Goal: Information Seeking & Learning: Learn about a topic

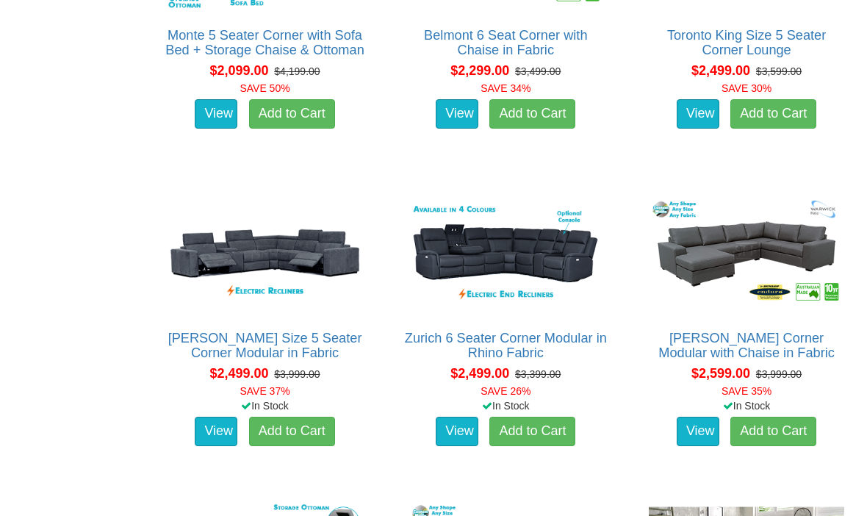
scroll to position [1280, 0]
click at [546, 255] on img at bounding box center [505, 254] width 203 height 124
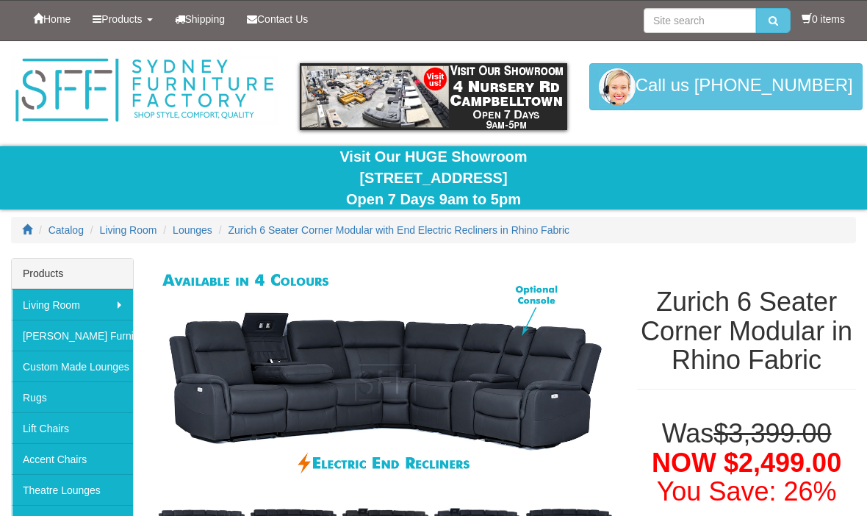
click at [590, 355] on img at bounding box center [386, 382] width 460 height 249
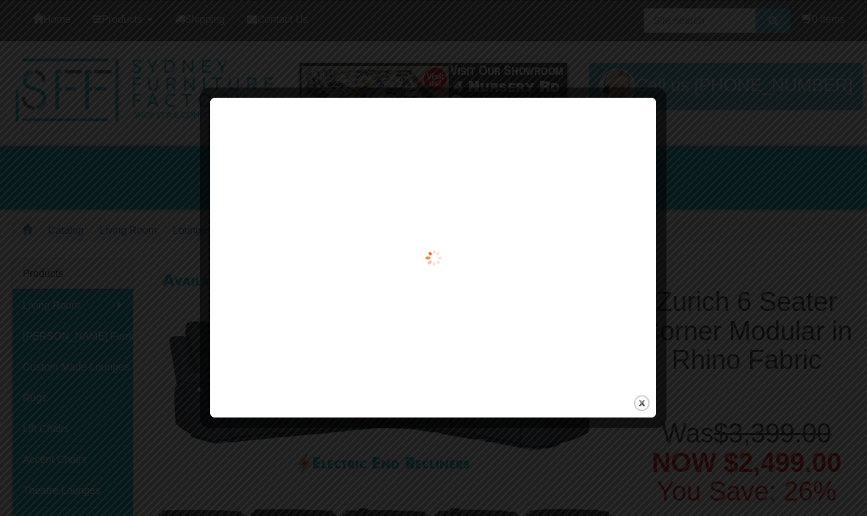
click at [591, 311] on div at bounding box center [433, 257] width 436 height 309
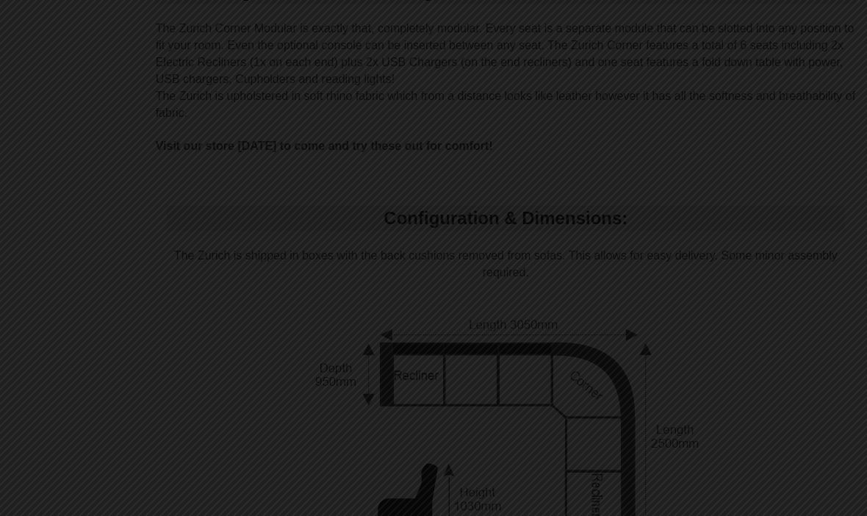
scroll to position [1054, 0]
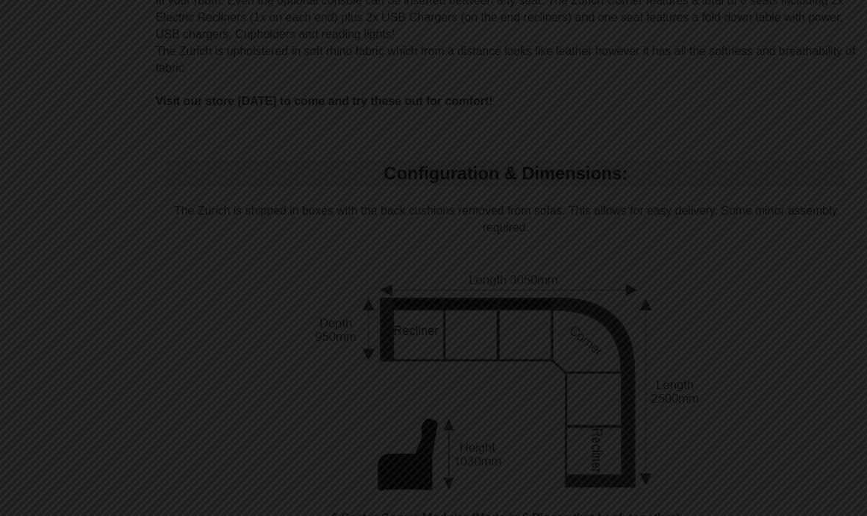
click at [716, 283] on div at bounding box center [433, 258] width 867 height 516
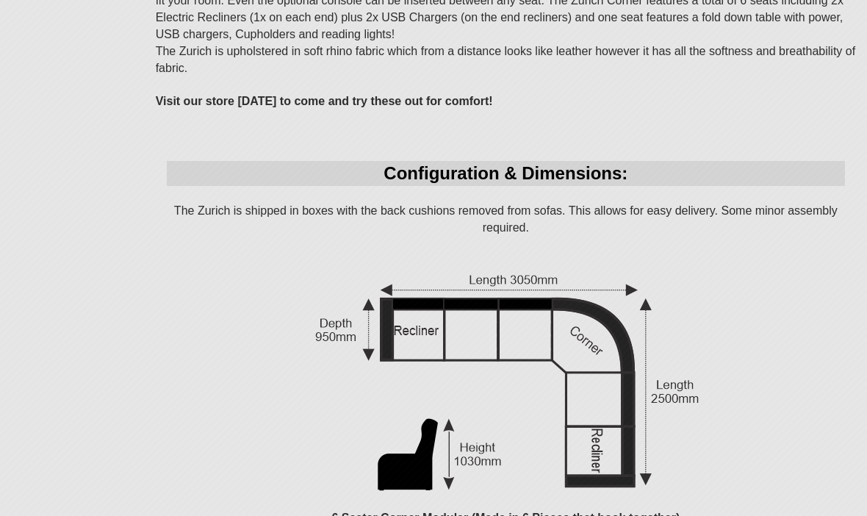
scroll to position [98, 0]
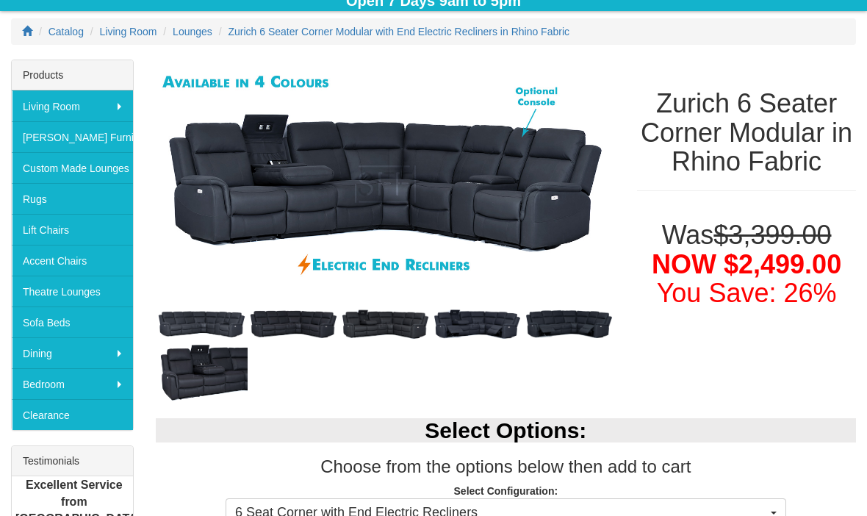
scroll to position [198, 0]
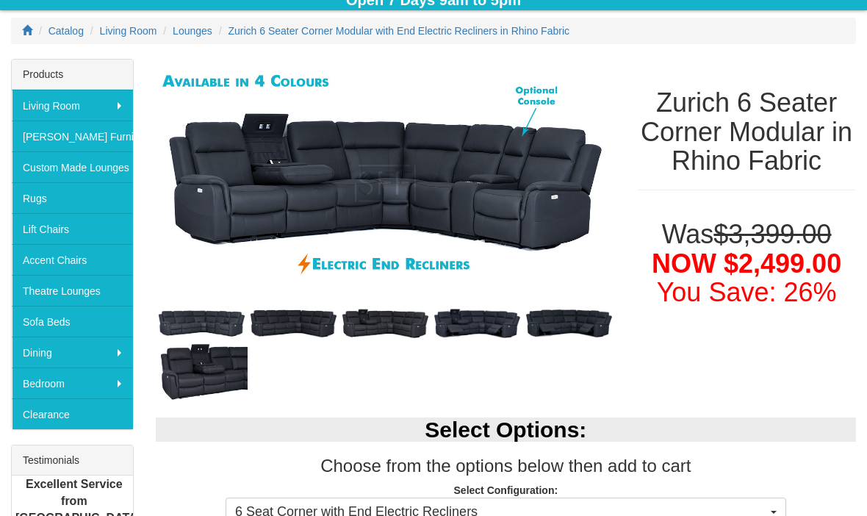
click at [214, 318] on img at bounding box center [202, 324] width 92 height 32
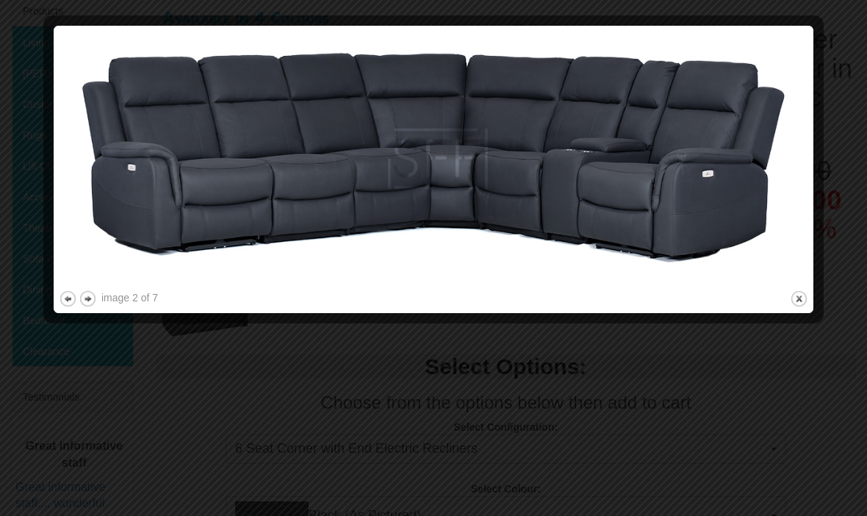
scroll to position [371, 0]
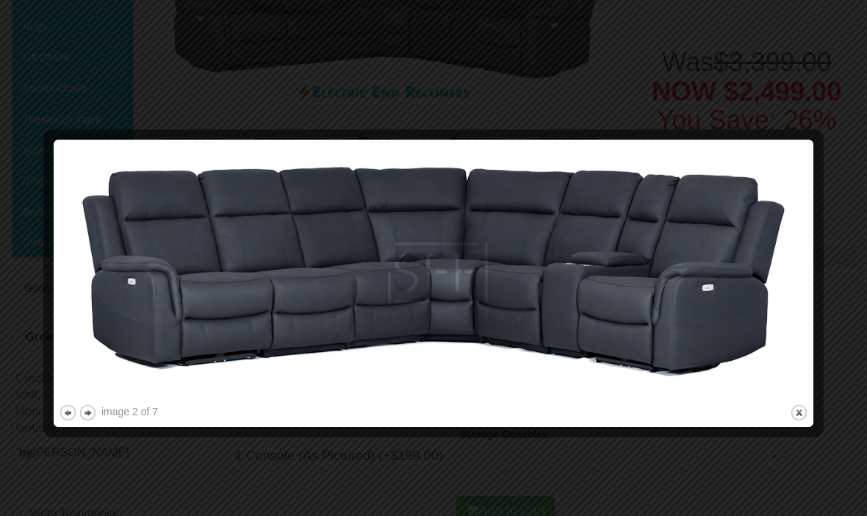
click at [801, 412] on button "close" at bounding box center [799, 412] width 18 height 18
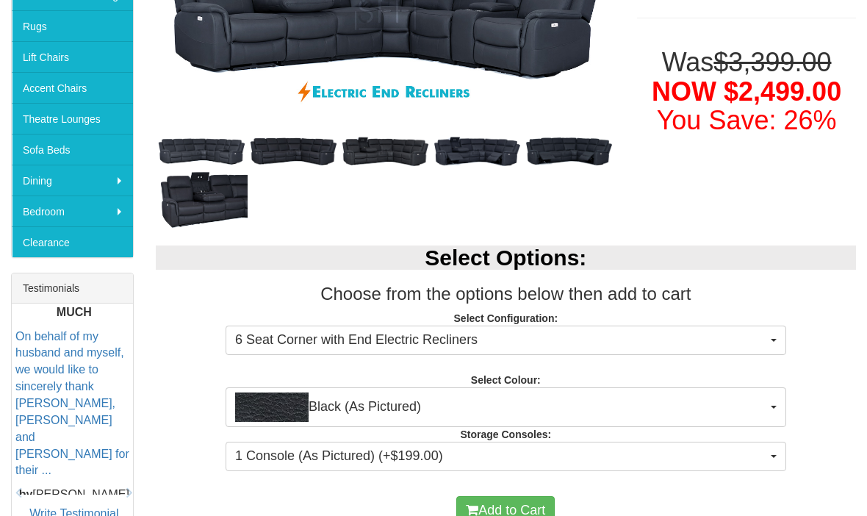
click at [492, 154] on img at bounding box center [477, 152] width 92 height 36
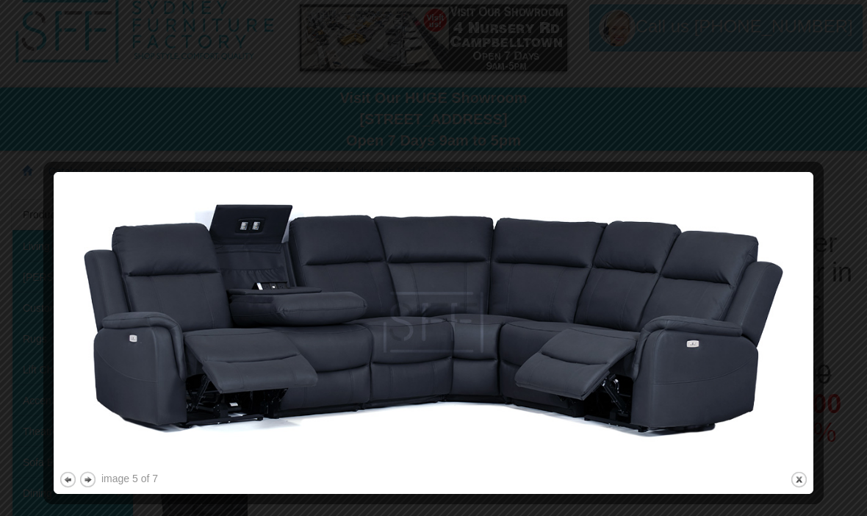
scroll to position [214, 0]
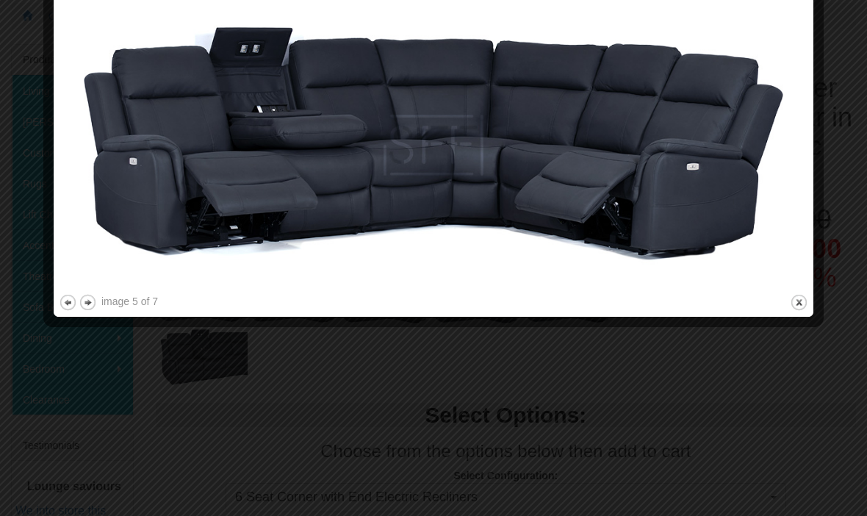
click at [793, 307] on button "close" at bounding box center [799, 302] width 18 height 18
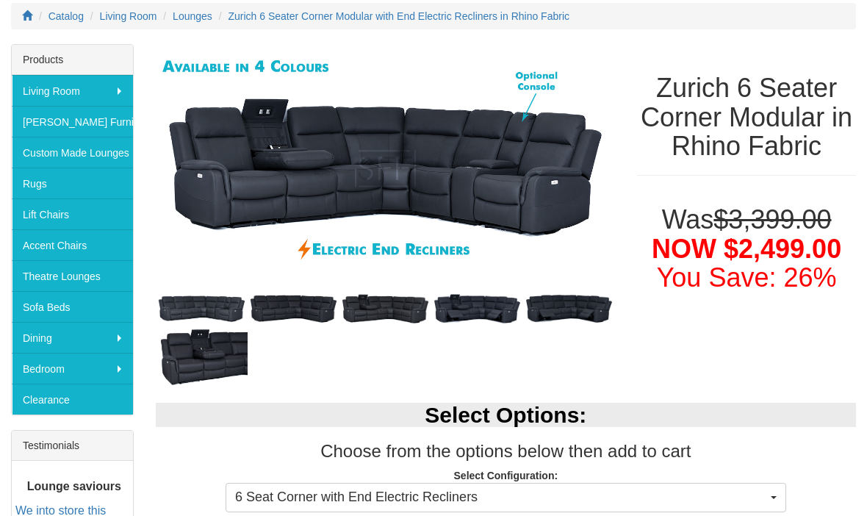
click at [211, 350] on img at bounding box center [202, 357] width 92 height 61
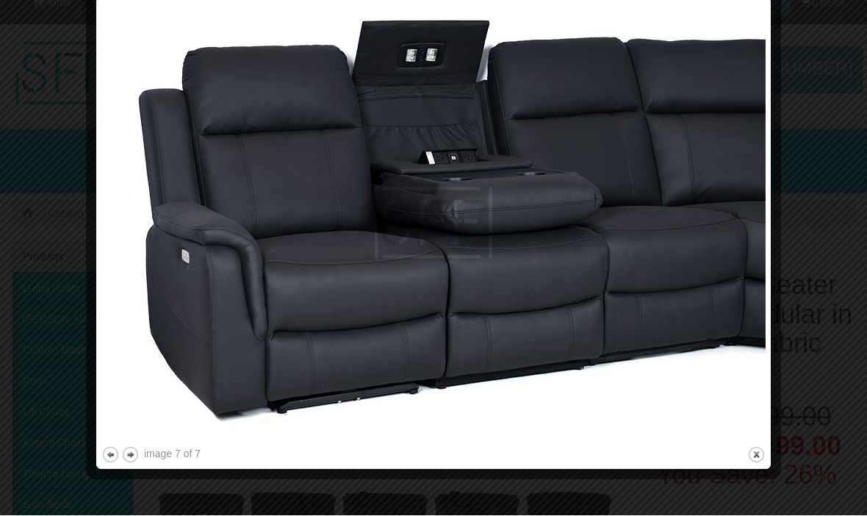
scroll to position [17, 0]
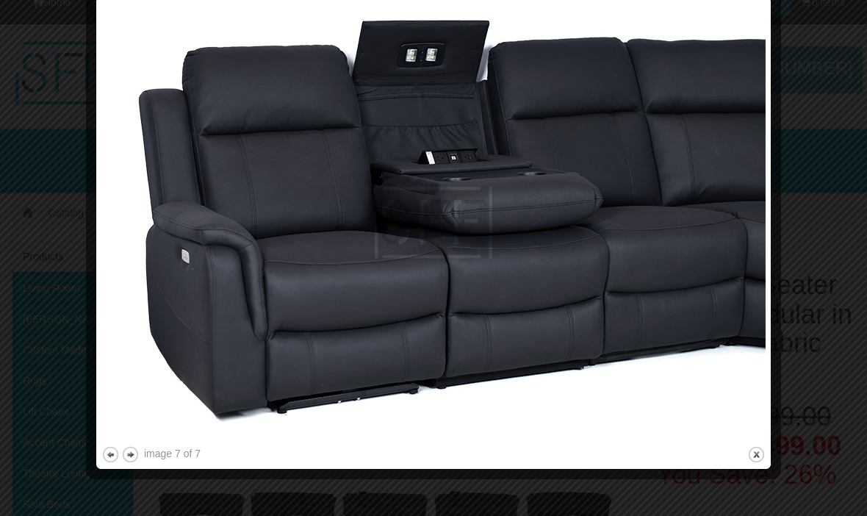
click at [762, 256] on img at bounding box center [433, 222] width 664 height 441
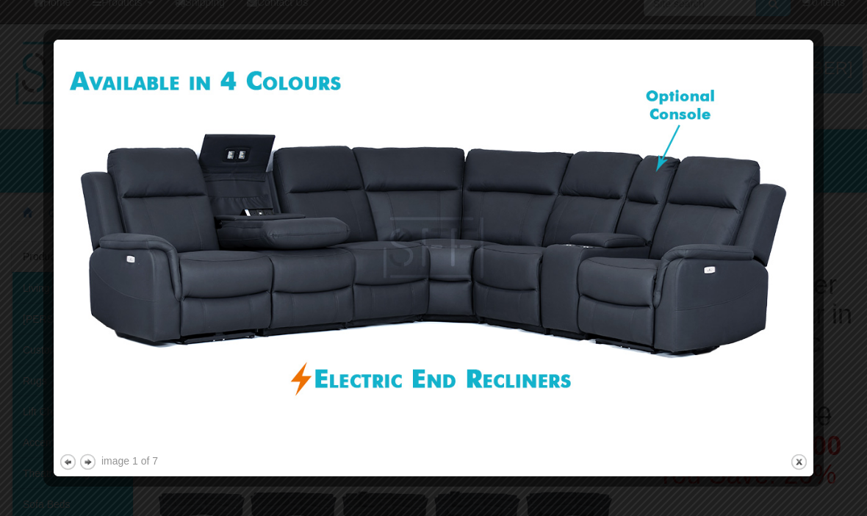
click at [803, 461] on button "close" at bounding box center [799, 461] width 18 height 18
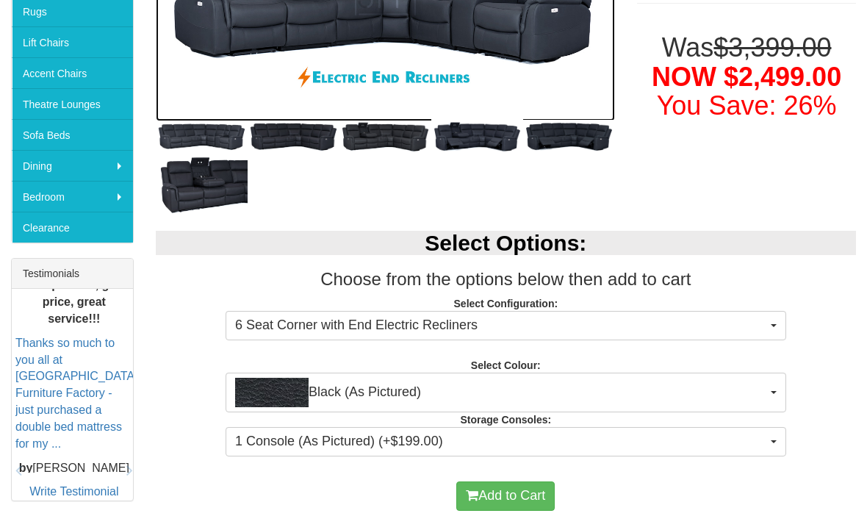
scroll to position [386, 0]
click at [780, 333] on button "6 Seat Corner with End Electric Recliners" at bounding box center [505, 325] width 560 height 29
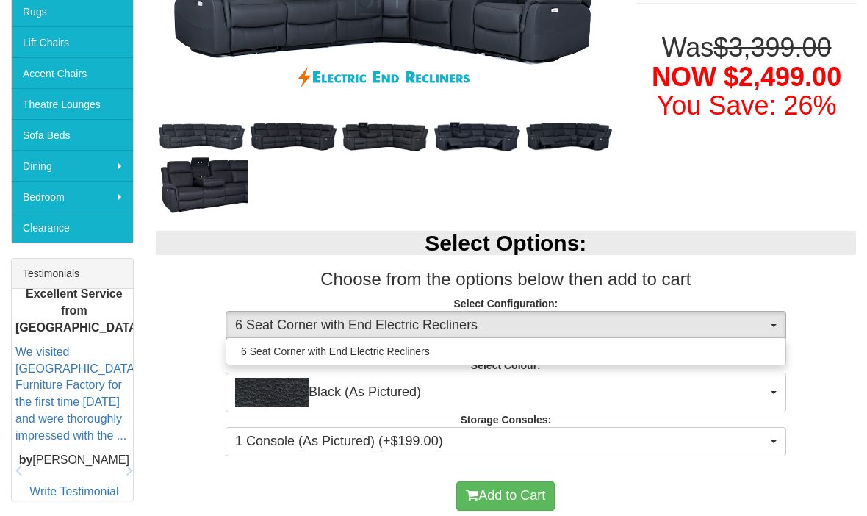
click at [783, 325] on div at bounding box center [433, 258] width 867 height 516
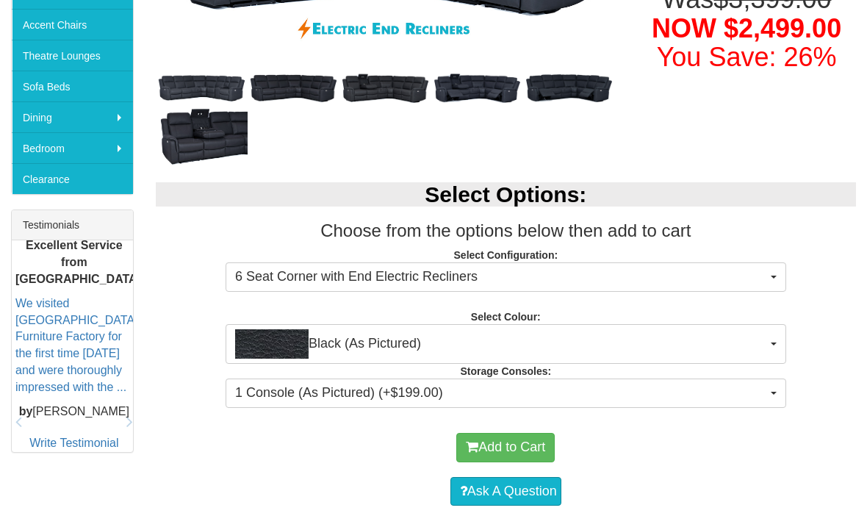
click at [784, 341] on button "Black (As Pictured)" at bounding box center [505, 345] width 560 height 40
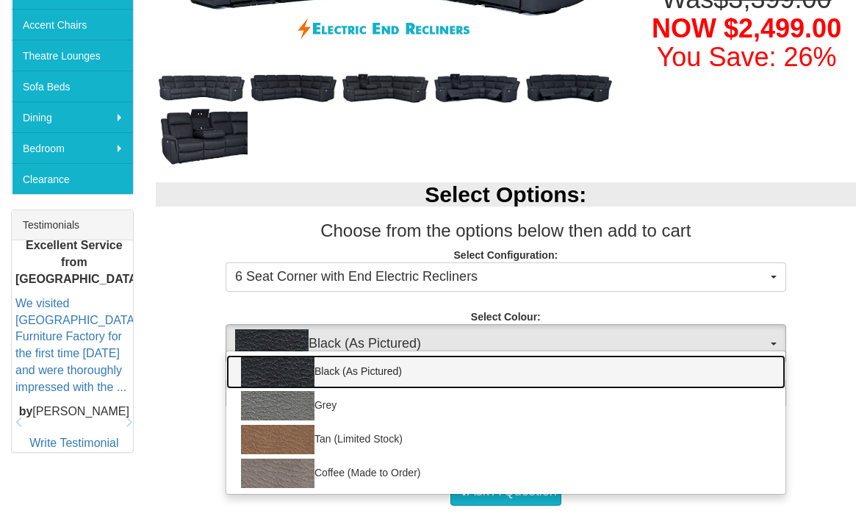
scroll to position [434, 0]
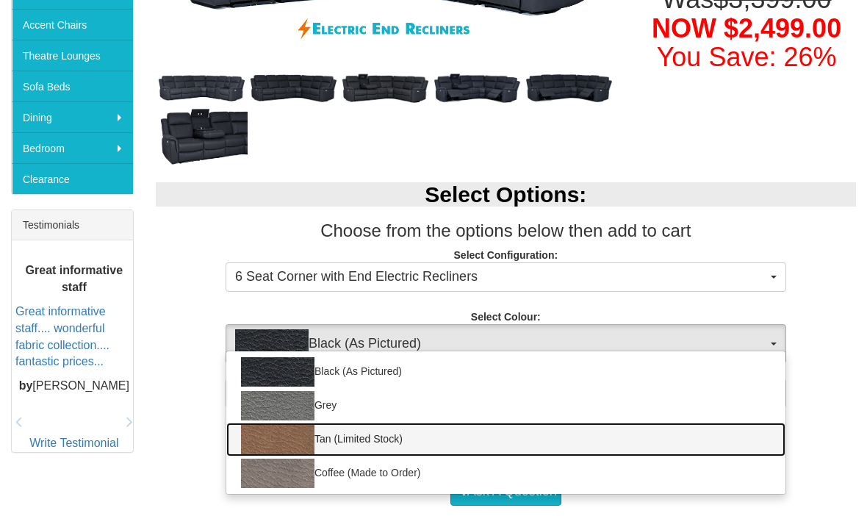
click at [386, 438] on link "Tan (Limited Stock)" at bounding box center [505, 439] width 559 height 34
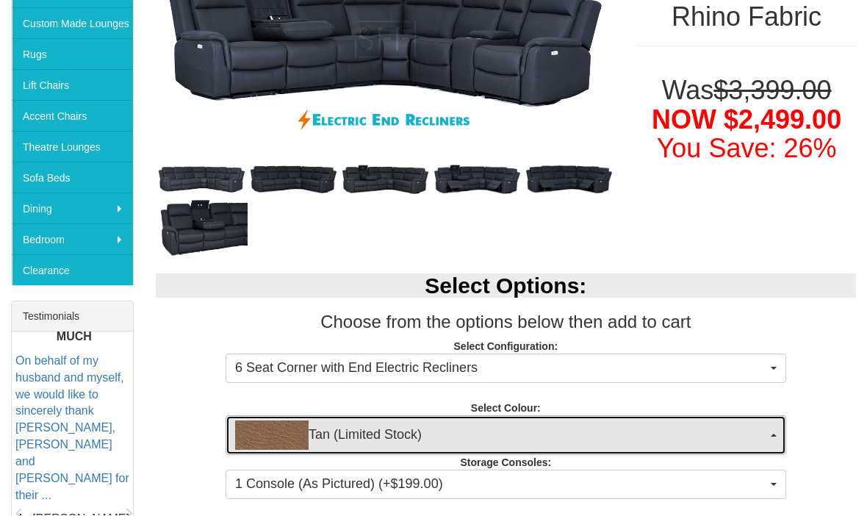
scroll to position [343, 0]
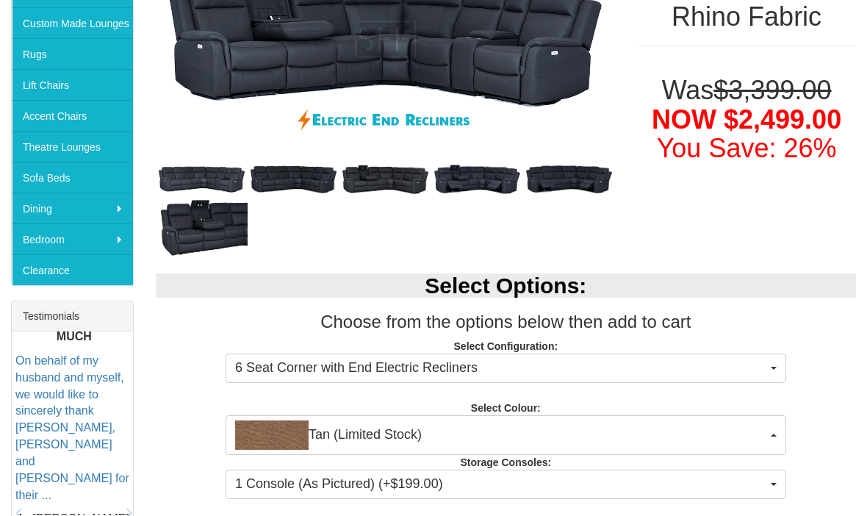
click at [282, 436] on img "button" at bounding box center [271, 434] width 73 height 29
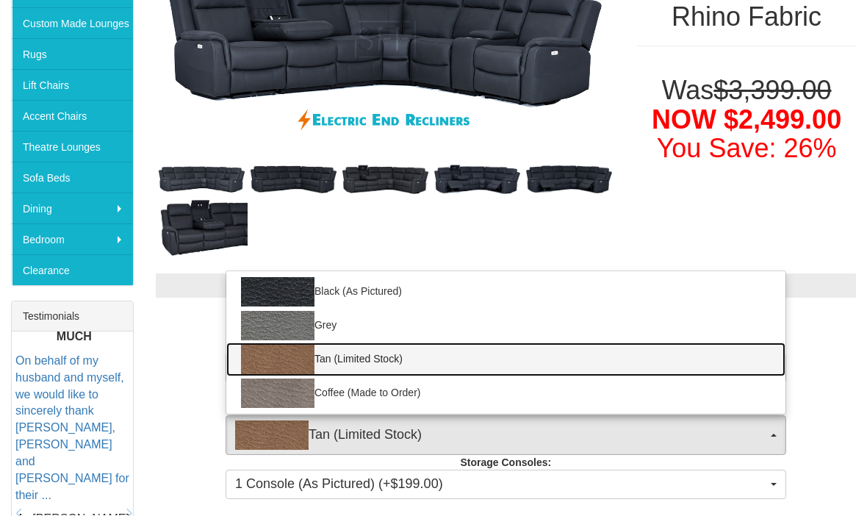
click at [405, 360] on link "Tan (Limited Stock)" at bounding box center [505, 359] width 559 height 34
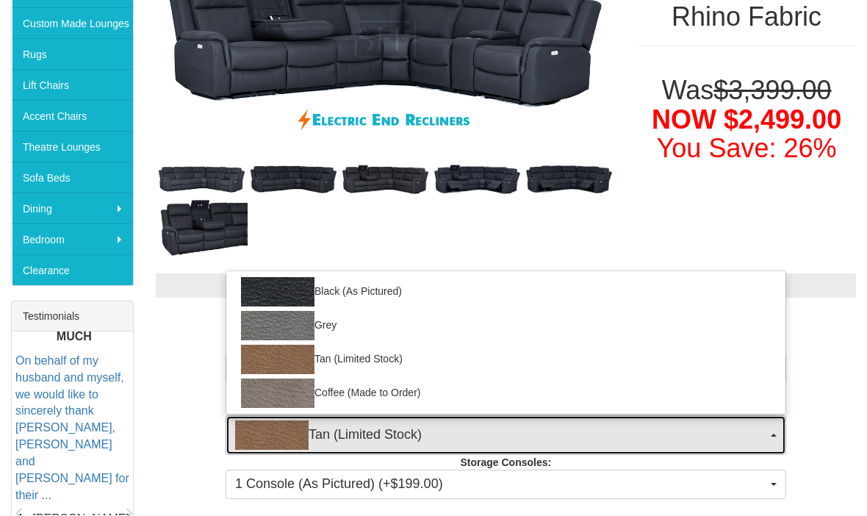
select select "2068"
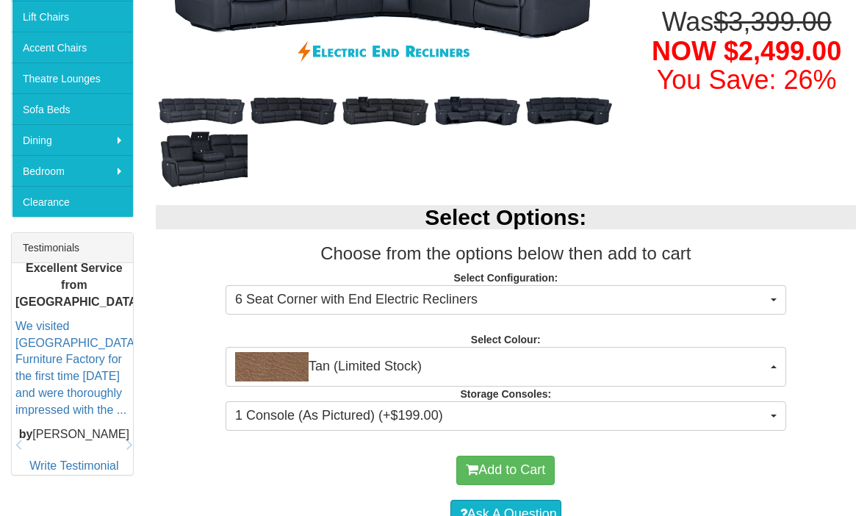
scroll to position [410, 0]
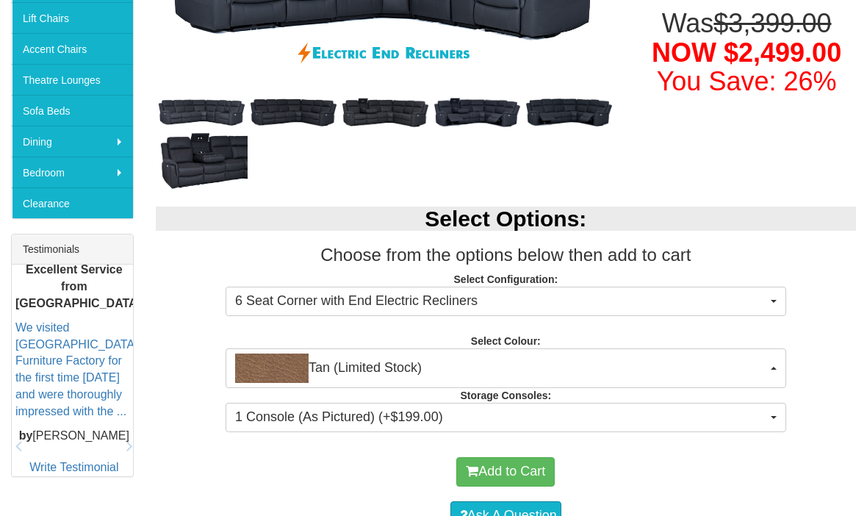
click at [777, 411] on button "1 Console (As Pictured) (+$199.00)" at bounding box center [505, 416] width 560 height 29
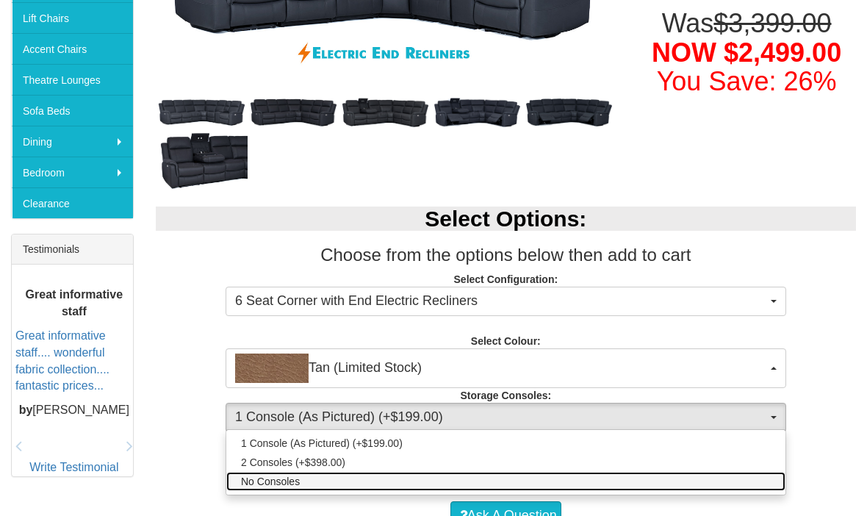
click at [286, 484] on span "No Consoles" at bounding box center [270, 481] width 59 height 15
select select "1474"
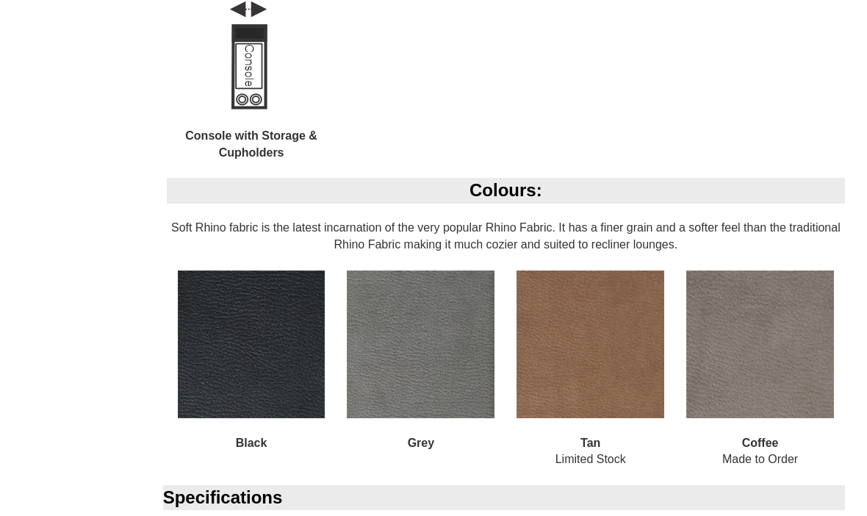
scroll to position [1696, 0]
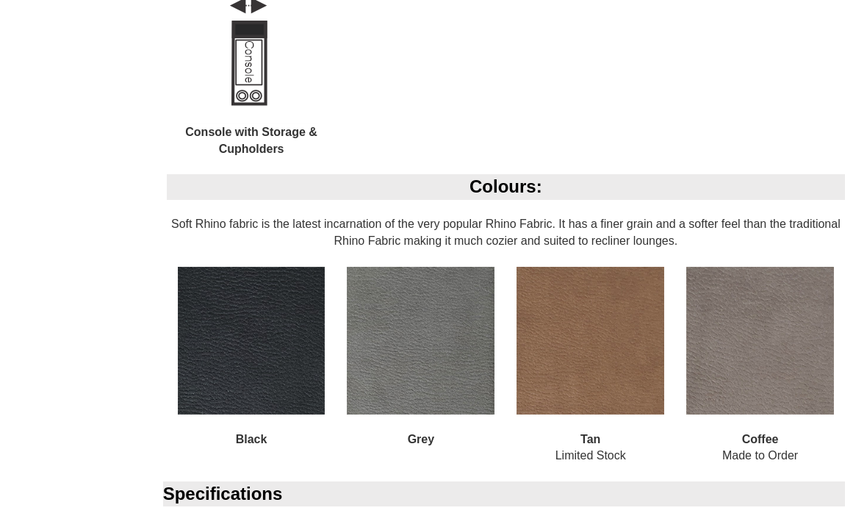
click at [786, 322] on img at bounding box center [760, 341] width 148 height 148
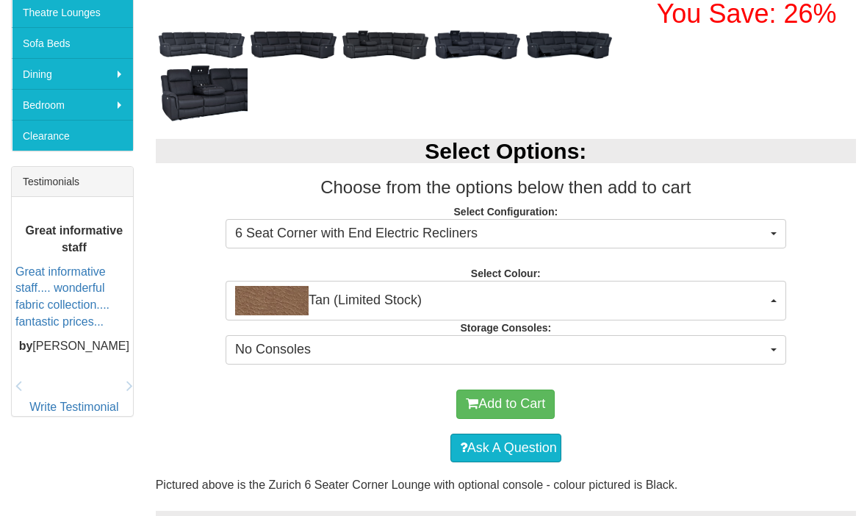
scroll to position [477, 0]
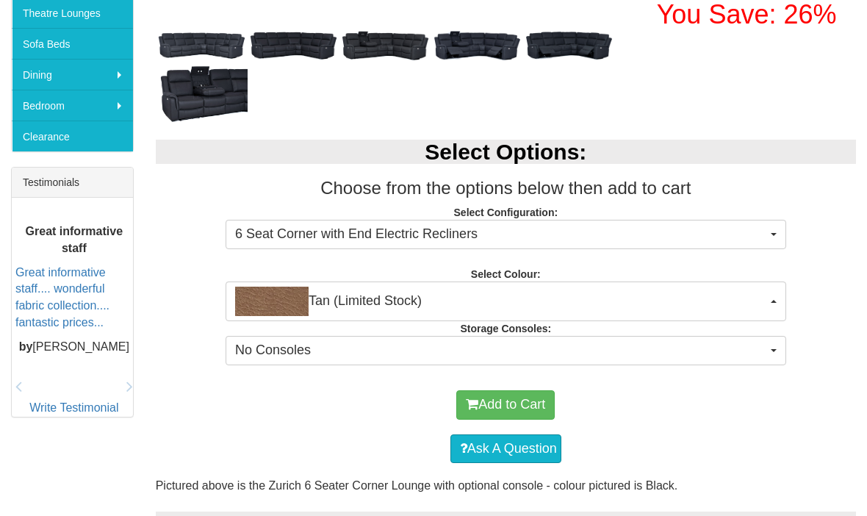
click at [781, 300] on button "Tan (Limited Stock)" at bounding box center [505, 301] width 560 height 40
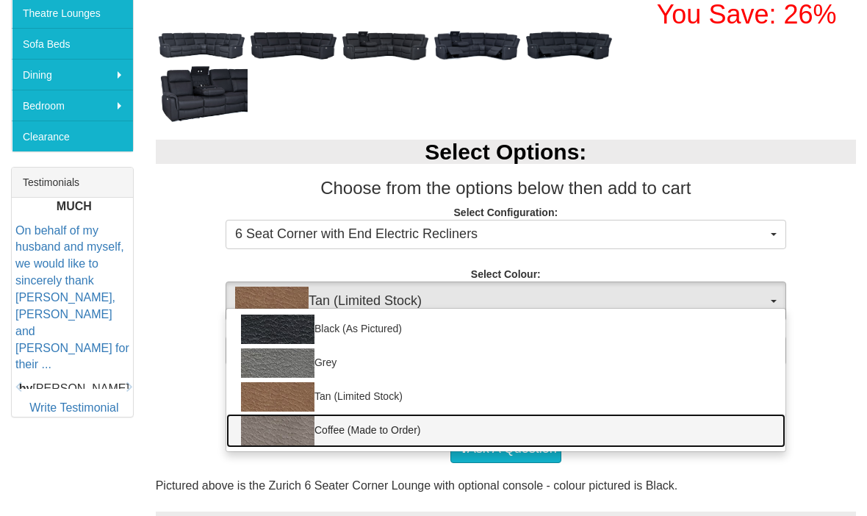
click at [328, 442] on link "Coffee (Made to Order)" at bounding box center [505, 430] width 559 height 34
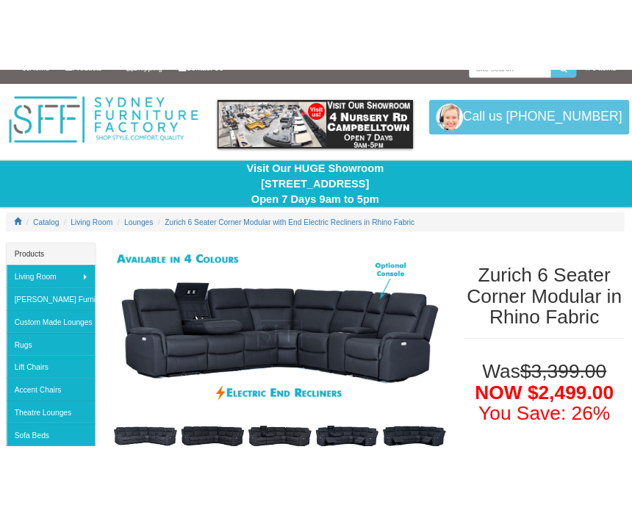
scroll to position [0, 0]
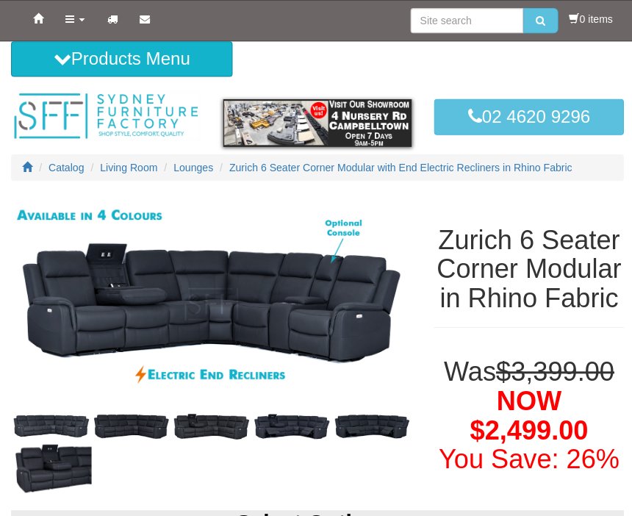
click at [553, 282] on h1 "Zurich 6 Seater Corner Modular in Rhino Fabric" at bounding box center [526, 267] width 189 height 87
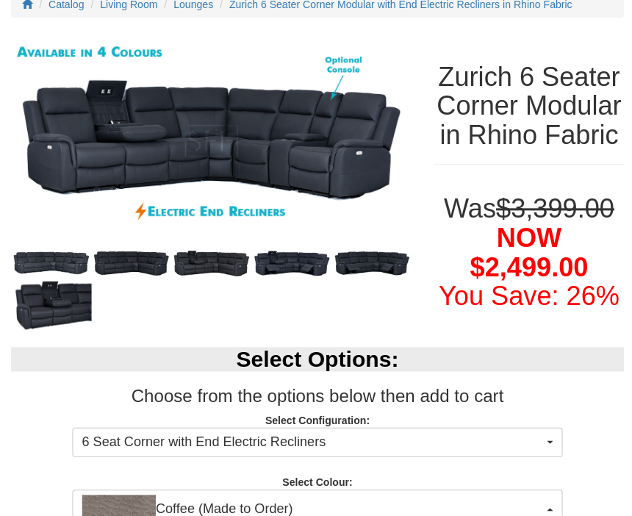
scroll to position [153, 0]
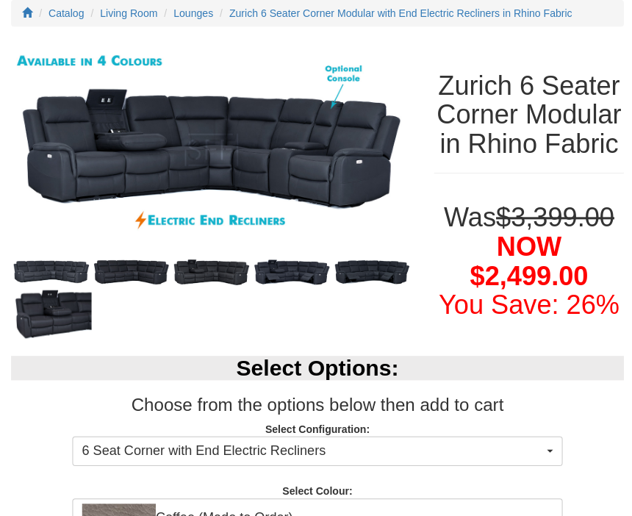
click at [361, 165] on img at bounding box center [210, 149] width 399 height 216
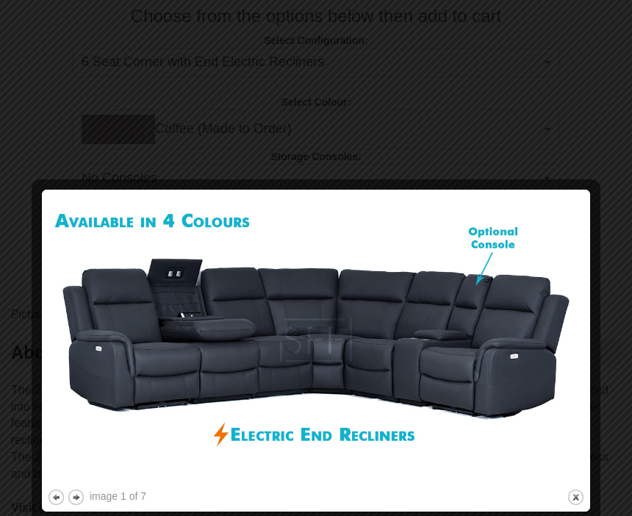
scroll to position [634, 0]
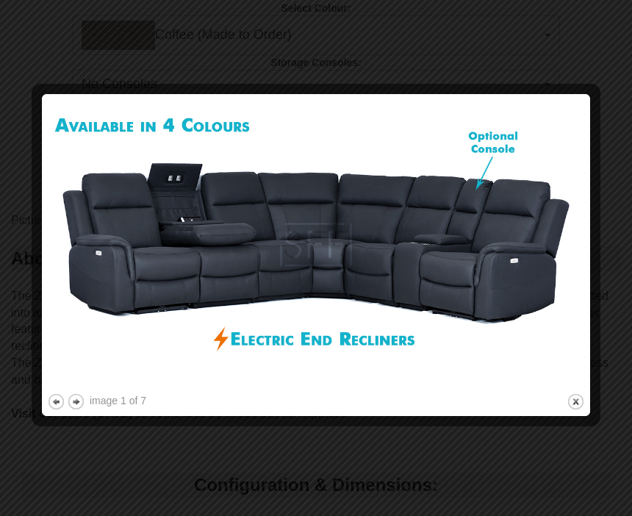
click at [580, 401] on button "close" at bounding box center [575, 401] width 18 height 18
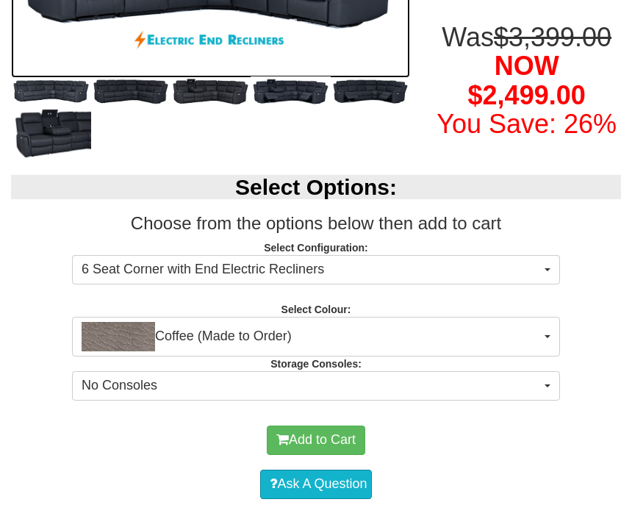
scroll to position [333, 0]
click at [554, 349] on button "Coffee (Made to Order)" at bounding box center [316, 337] width 488 height 40
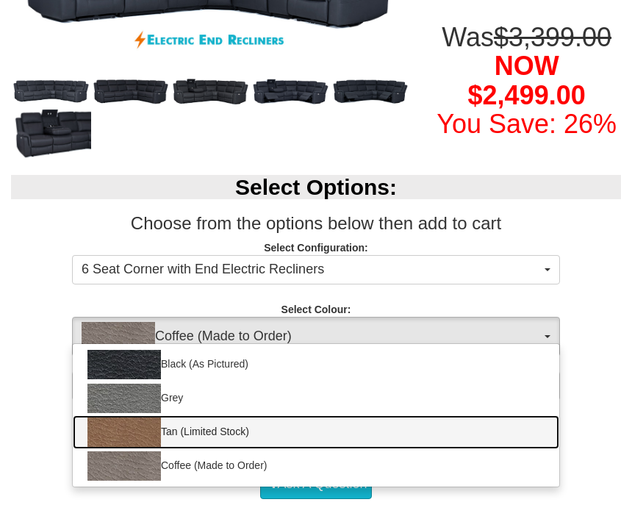
click at [230, 444] on link "Tan (Limited Stock)" at bounding box center [316, 432] width 486 height 34
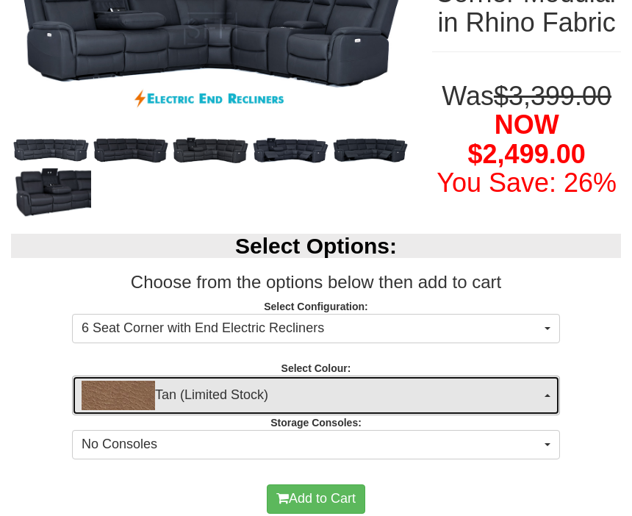
scroll to position [283, 0]
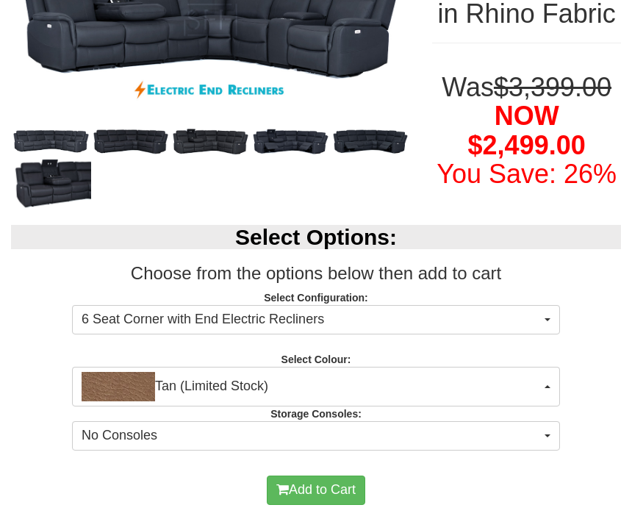
click at [530, 382] on button "Tan (Limited Stock)" at bounding box center [316, 386] width 488 height 40
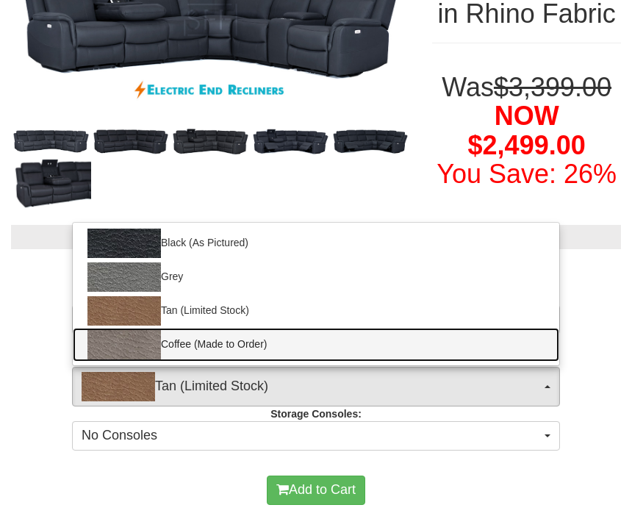
click at [498, 351] on link "Coffee (Made to Order)" at bounding box center [316, 345] width 486 height 34
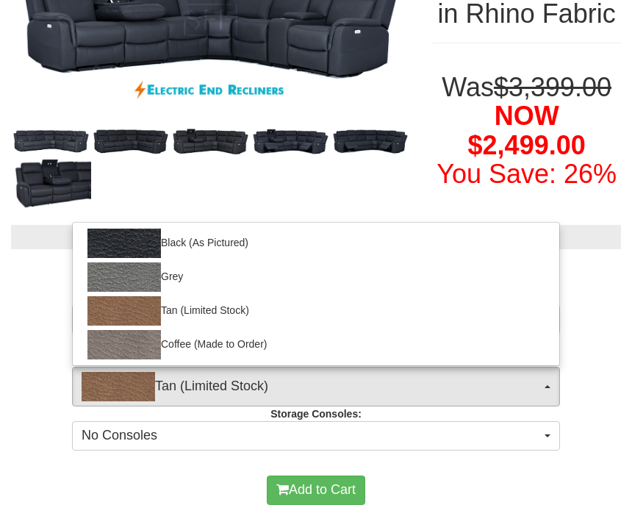
select select "2069"
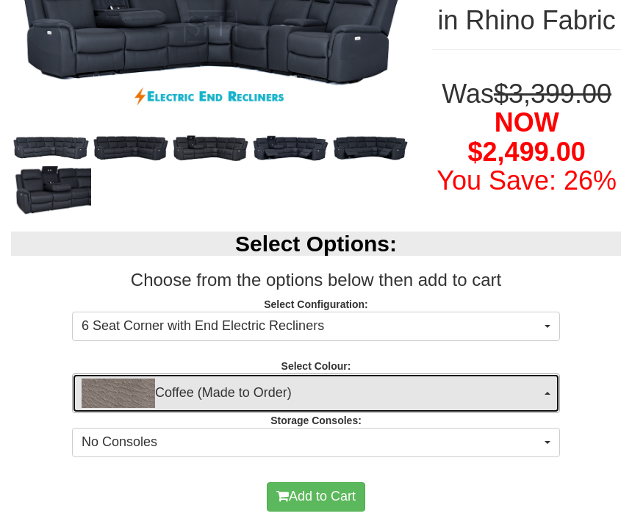
scroll to position [276, 0]
